Goal: Task Accomplishment & Management: Use online tool/utility

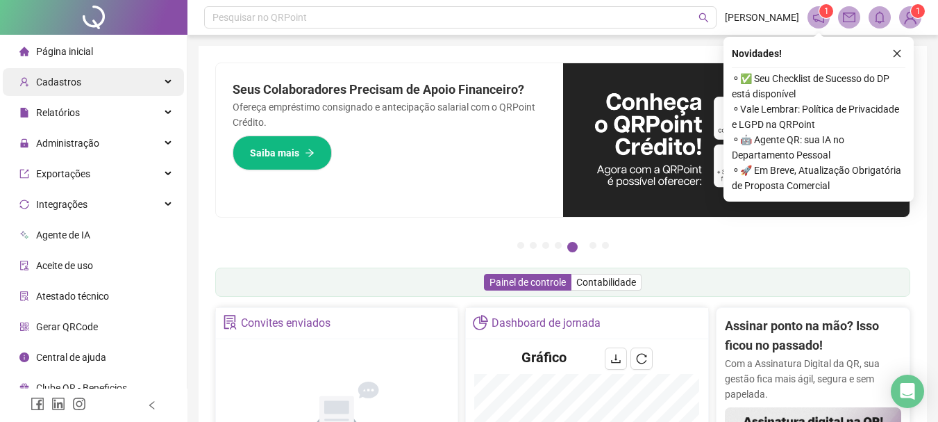
click at [170, 81] on div "Cadastros" at bounding box center [93, 82] width 181 height 28
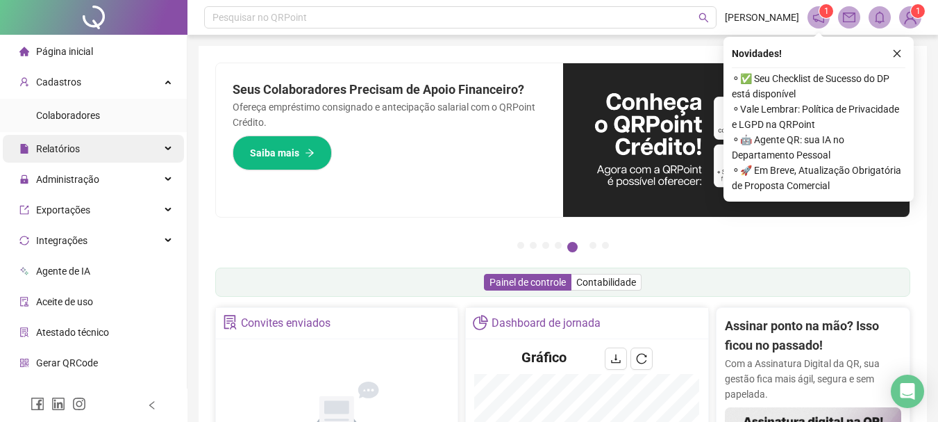
click at [158, 146] on div "Relatórios" at bounding box center [93, 149] width 181 height 28
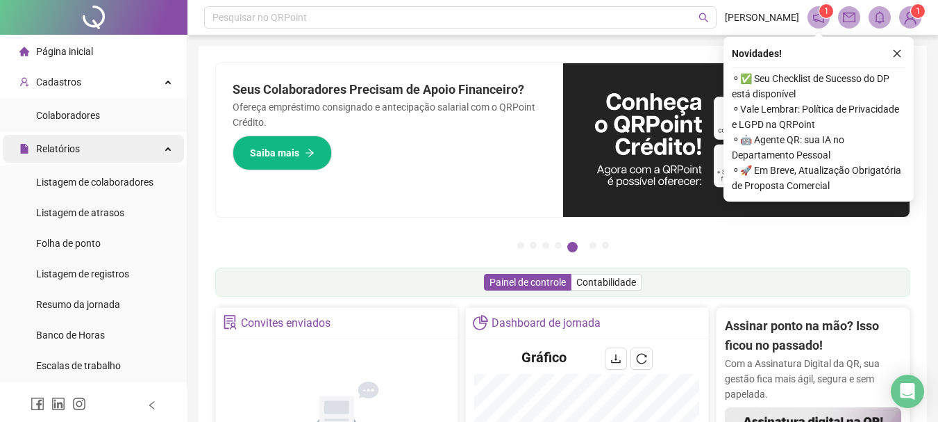
click at [158, 145] on div "Relatórios" at bounding box center [93, 149] width 181 height 28
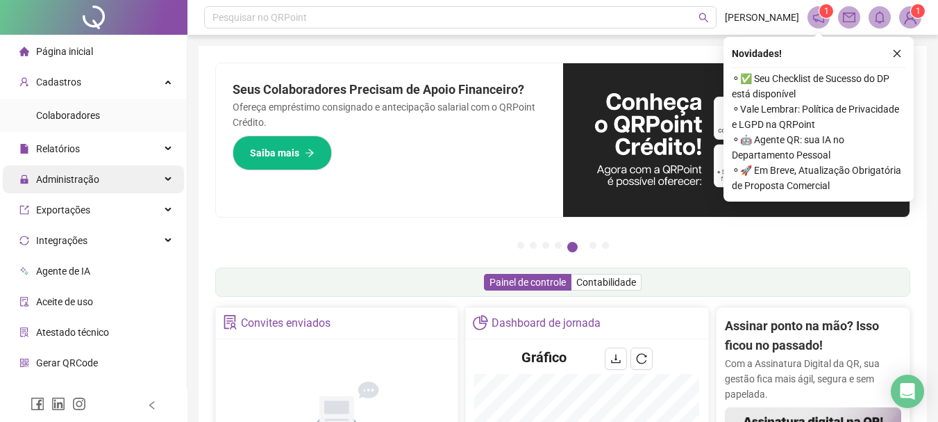
click at [156, 183] on div "Administração" at bounding box center [93, 179] width 181 height 28
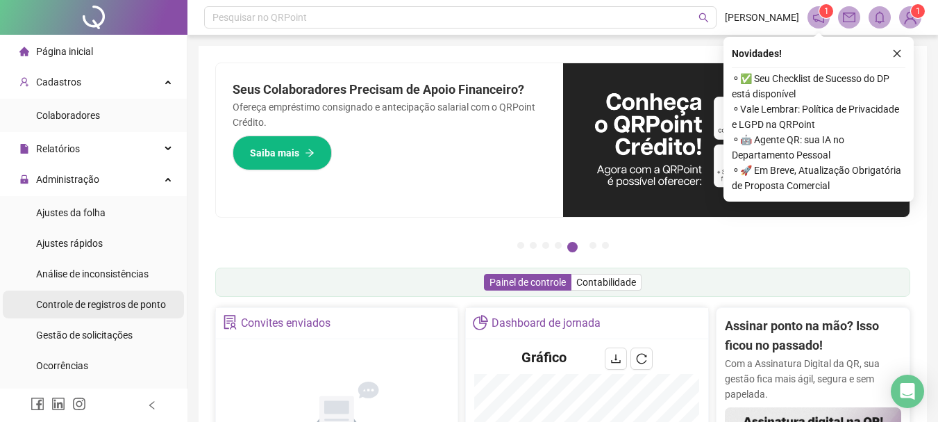
click at [130, 301] on span "Controle de registros de ponto" at bounding box center [101, 304] width 130 height 11
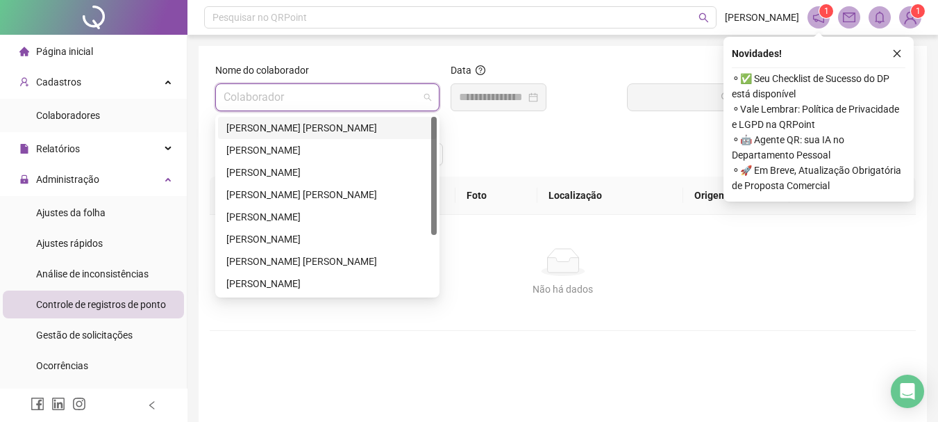
click at [265, 97] on input "search" at bounding box center [321, 97] width 195 height 26
click at [262, 258] on div "[PERSON_NAME] [PERSON_NAME]" at bounding box center [327, 261] width 202 height 15
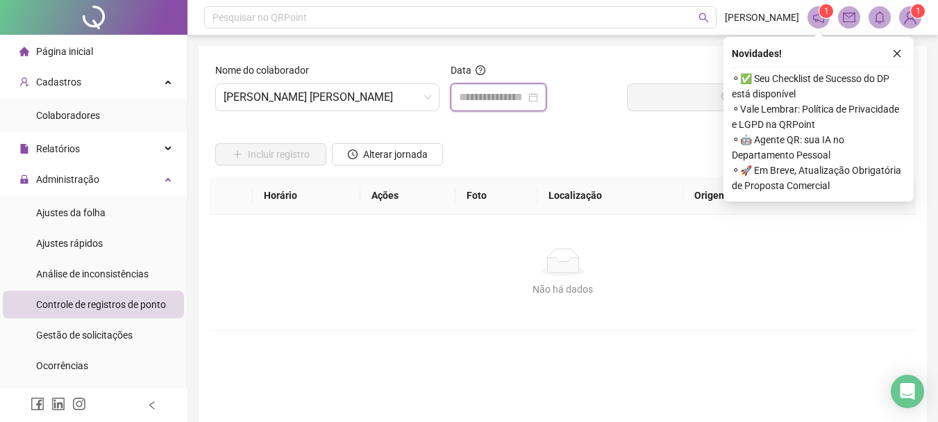
click at [465, 94] on input at bounding box center [492, 97] width 67 height 17
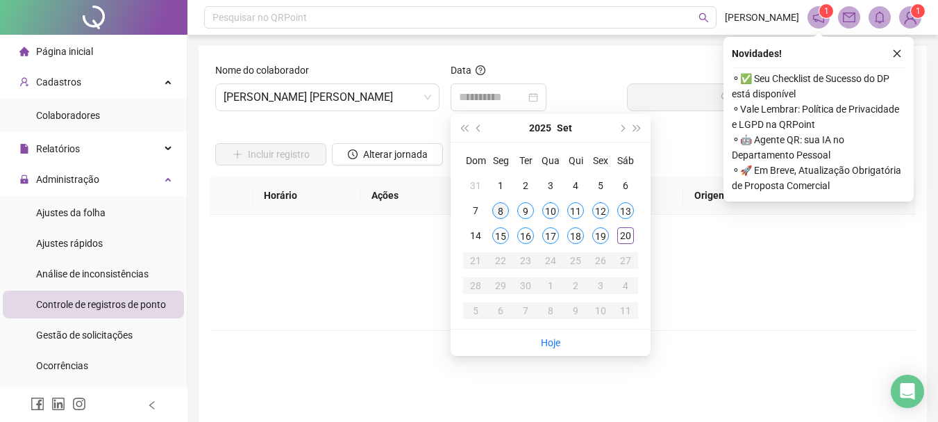
click at [503, 206] on div "8" at bounding box center [500, 210] width 17 height 17
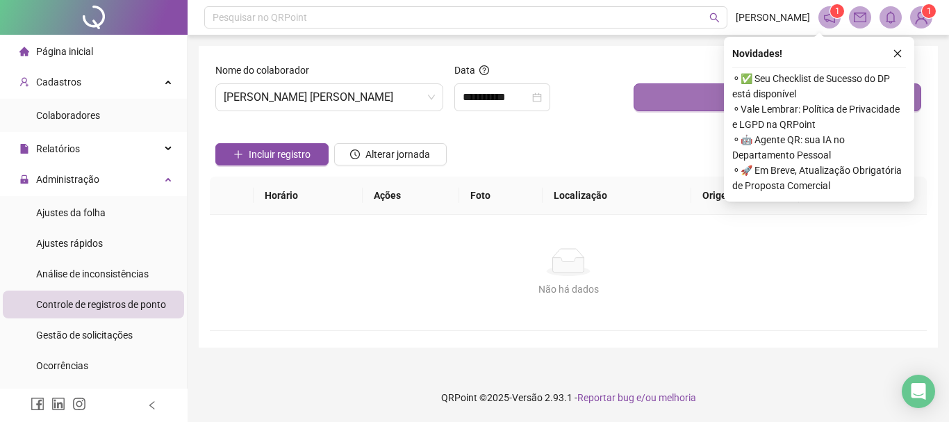
click at [645, 99] on button "Buscar registros" at bounding box center [777, 97] width 288 height 28
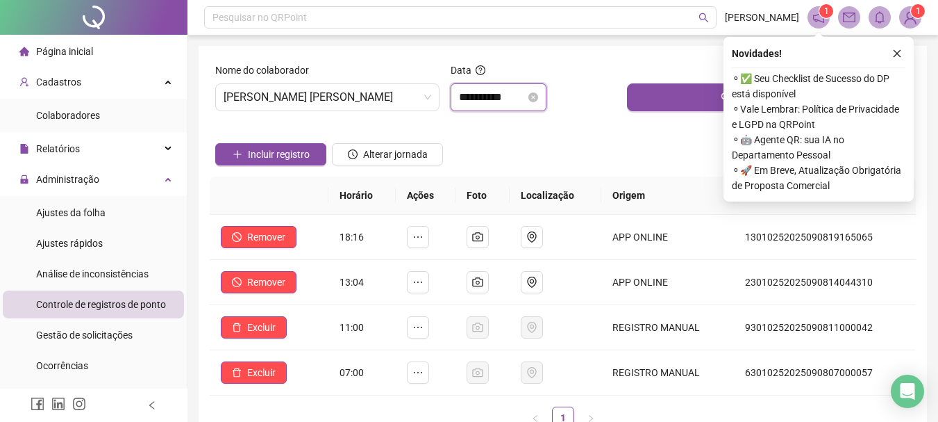
click at [526, 94] on input "**********" at bounding box center [492, 97] width 67 height 17
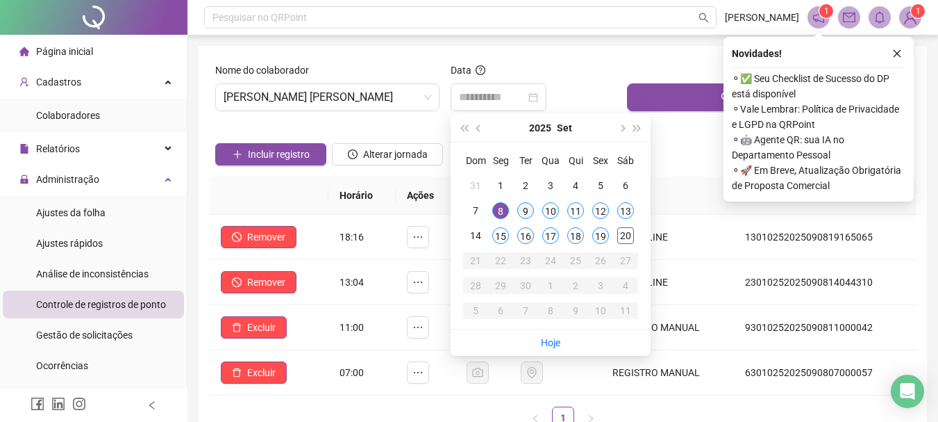
click at [524, 206] on div "9" at bounding box center [525, 210] width 17 height 17
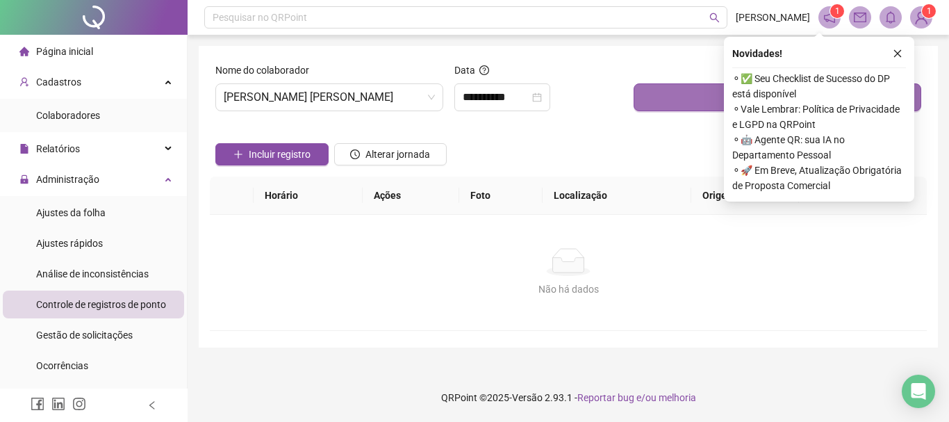
click at [662, 97] on button "Buscar registros" at bounding box center [777, 97] width 288 height 28
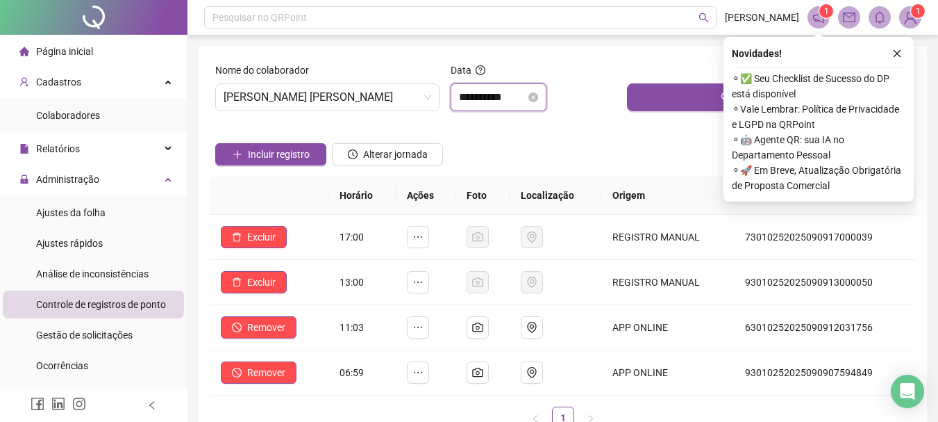
click at [525, 96] on input "**********" at bounding box center [492, 97] width 67 height 17
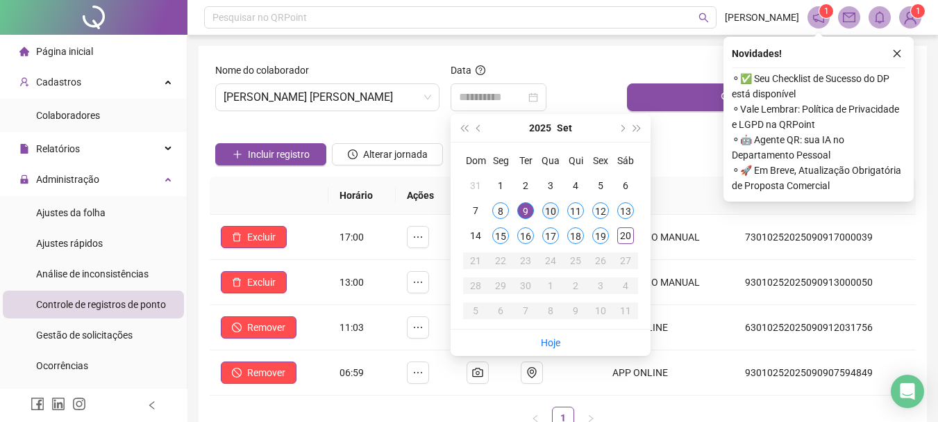
click at [551, 208] on div "10" at bounding box center [550, 210] width 17 height 17
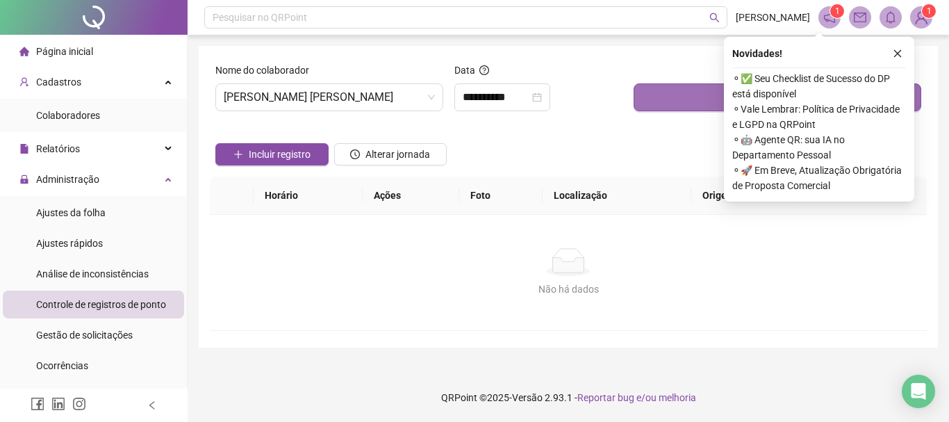
click at [666, 100] on button "Buscar registros" at bounding box center [777, 97] width 288 height 28
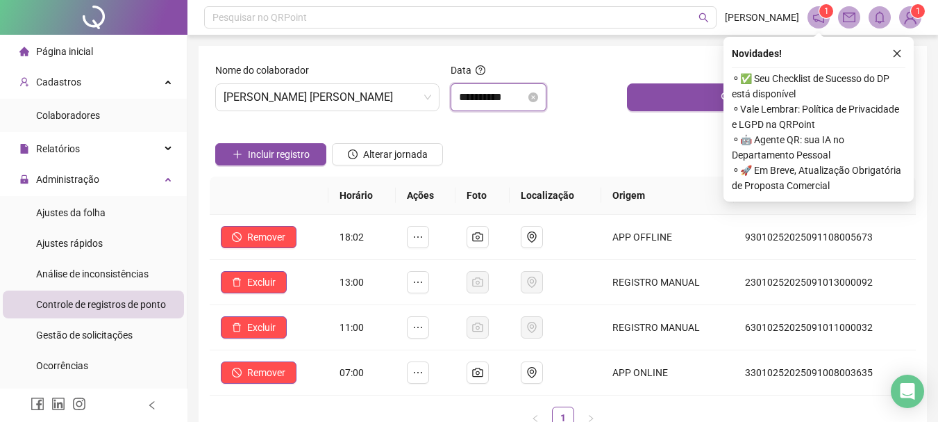
click at [526, 99] on input "**********" at bounding box center [492, 97] width 67 height 17
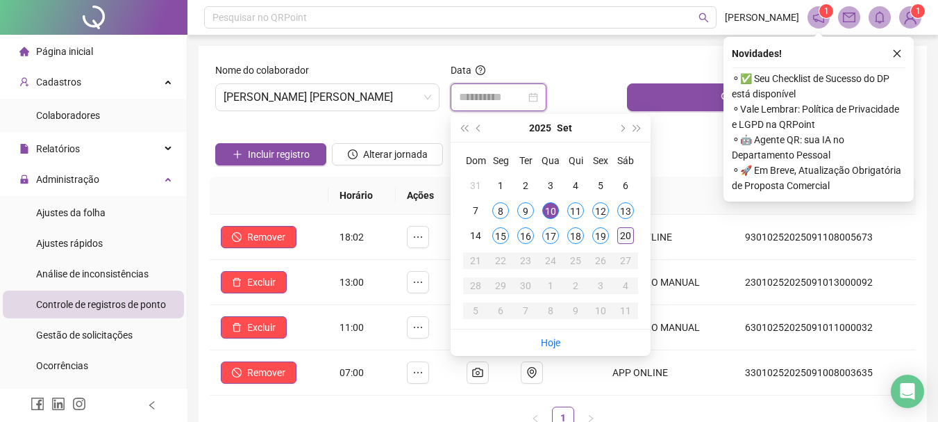
type input "**********"
click at [627, 232] on div "20" at bounding box center [626, 235] width 17 height 17
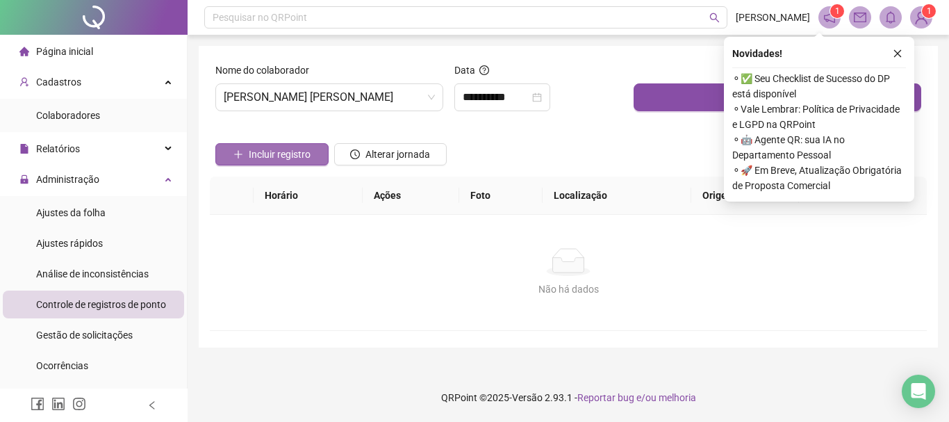
click at [293, 151] on span "Incluir registro" at bounding box center [280, 154] width 62 height 15
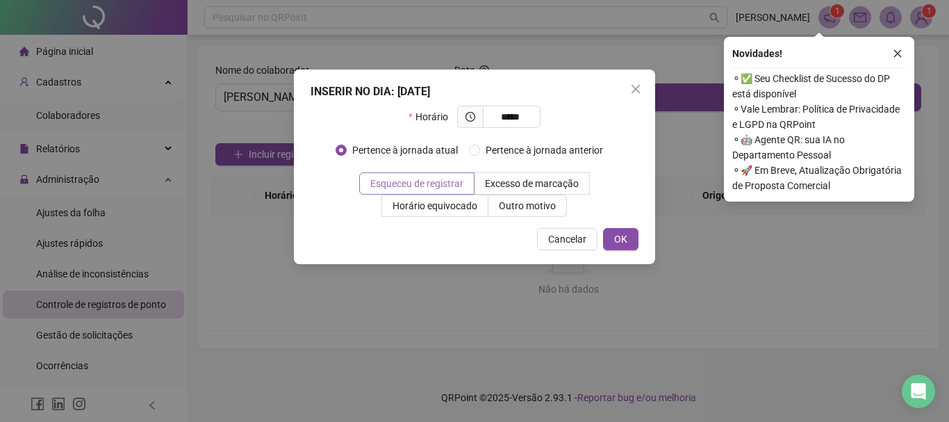
type input "*****"
click at [414, 187] on span "Esqueceu de registrar" at bounding box center [416, 183] width 93 height 11
click at [627, 234] on button "OK" at bounding box center [620, 239] width 35 height 22
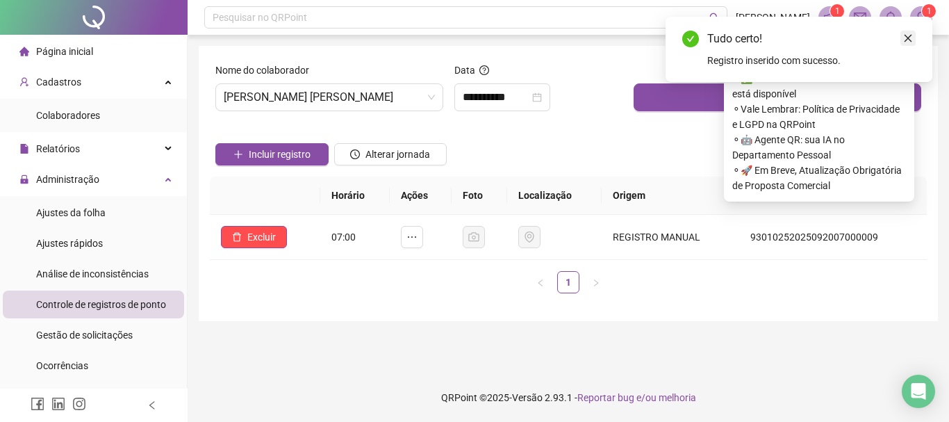
click at [911, 35] on icon "close" at bounding box center [908, 39] width 8 height 8
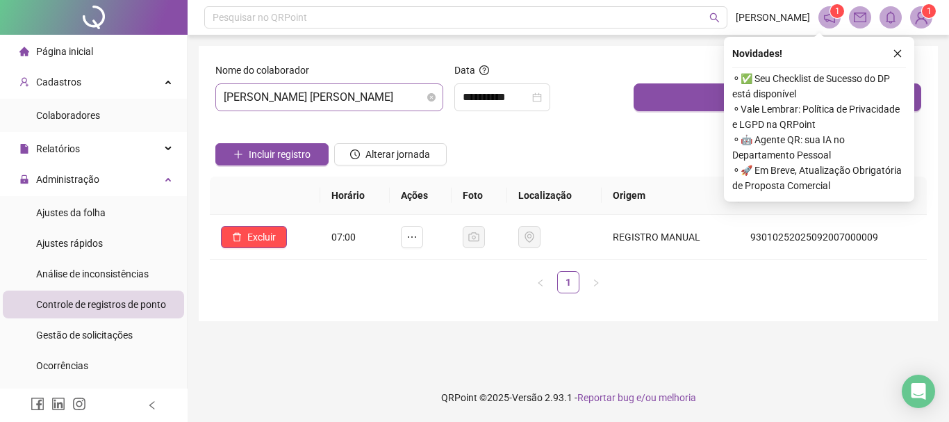
click at [395, 96] on span "[PERSON_NAME] [PERSON_NAME]" at bounding box center [329, 97] width 211 height 26
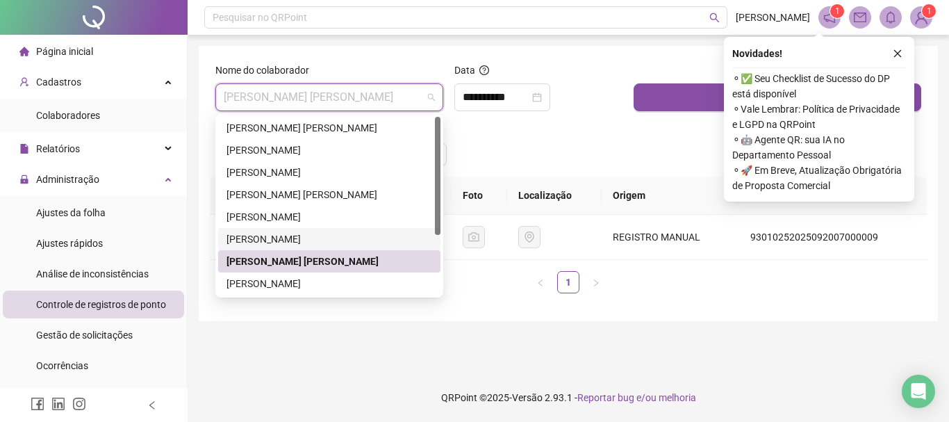
click at [279, 236] on div "[PERSON_NAME]" at bounding box center [329, 238] width 206 height 15
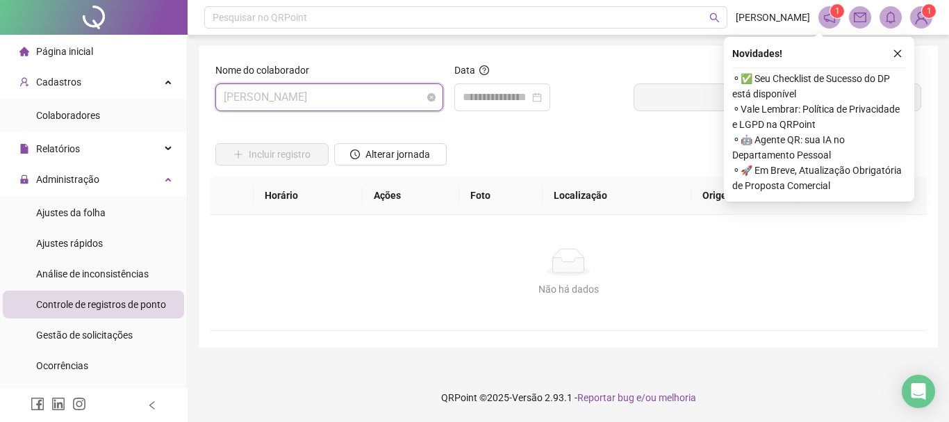
click at [423, 94] on span "[PERSON_NAME]" at bounding box center [329, 97] width 211 height 26
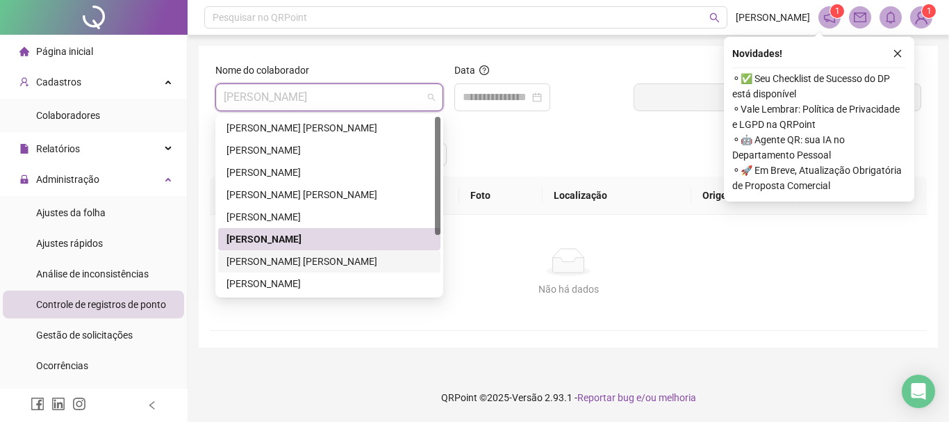
click at [310, 253] on div "[PERSON_NAME] [PERSON_NAME]" at bounding box center [329, 261] width 222 height 22
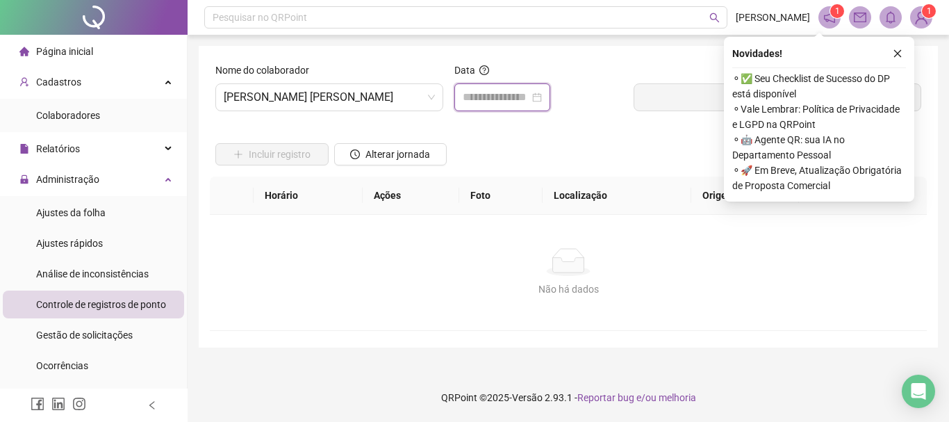
click at [490, 92] on input at bounding box center [496, 97] width 67 height 17
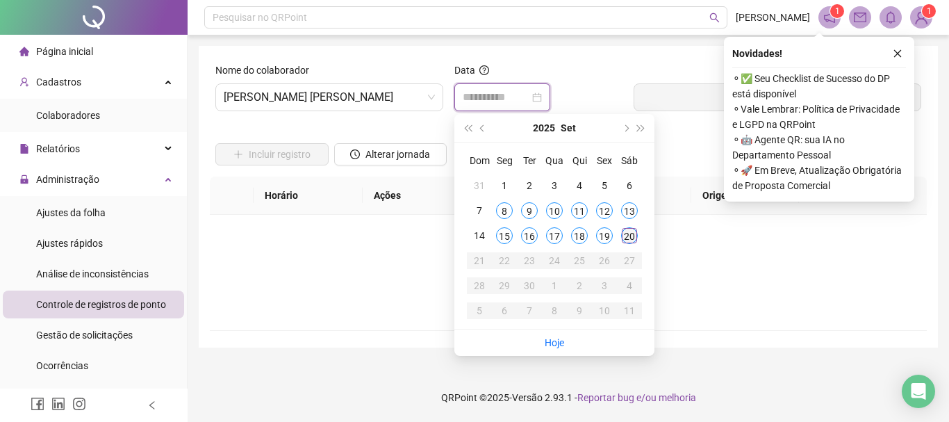
type input "**********"
click at [631, 231] on div "20" at bounding box center [629, 235] width 17 height 17
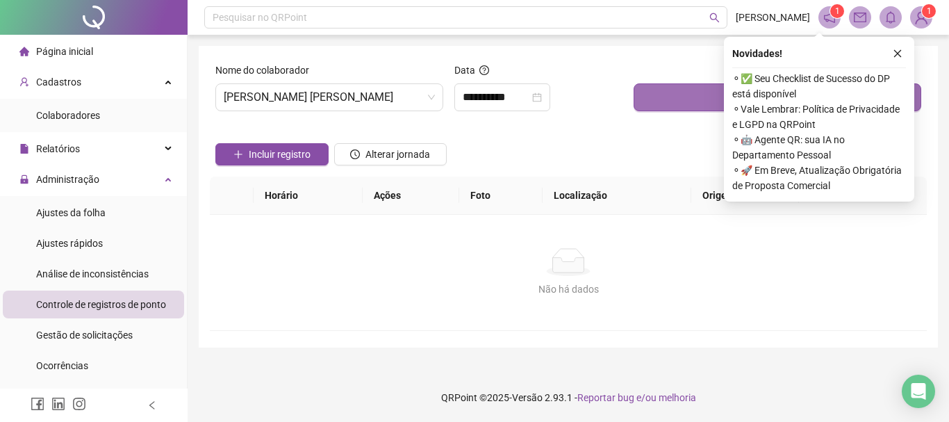
click at [665, 104] on button "Buscar registros" at bounding box center [777, 97] width 288 height 28
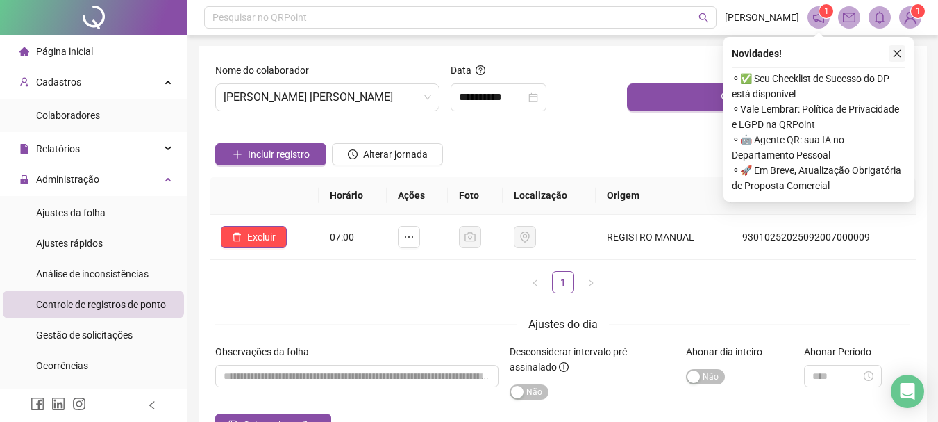
click at [895, 54] on icon "close" at bounding box center [898, 54] width 10 height 10
